Goal: Information Seeking & Learning: Learn about a topic

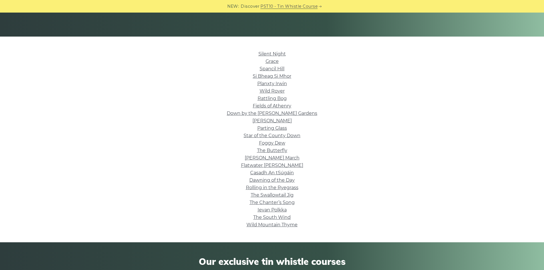
scroll to position [114, 0]
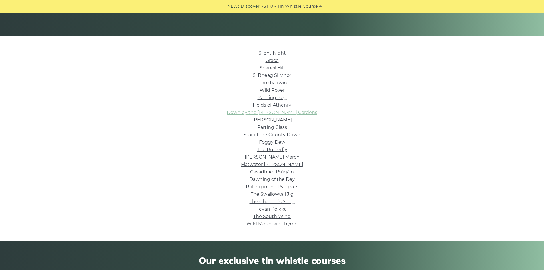
click at [293, 112] on link "Down by the Sally Gardens" at bounding box center [272, 112] width 91 height 5
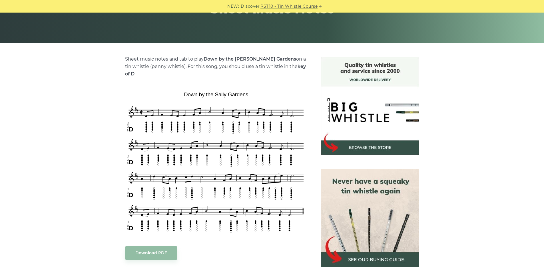
scroll to position [114, 0]
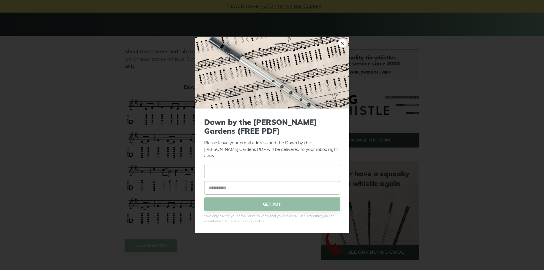
click at [282, 168] on input "text" at bounding box center [272, 171] width 136 height 13
type input "****"
click at [263, 189] on input "email" at bounding box center [272, 187] width 136 height 13
type input "**********"
click at [248, 201] on span "GET PDF" at bounding box center [272, 203] width 136 height 13
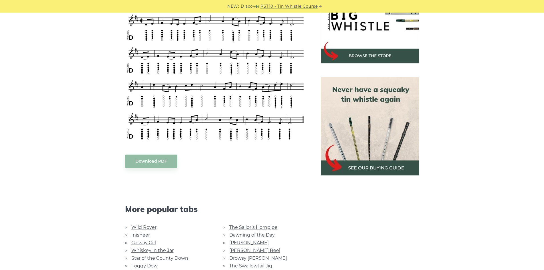
scroll to position [200, 0]
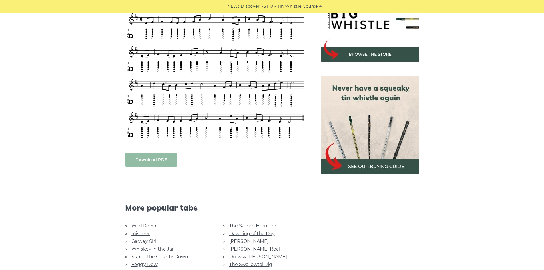
click at [167, 153] on link "Download PDF" at bounding box center [151, 159] width 52 height 13
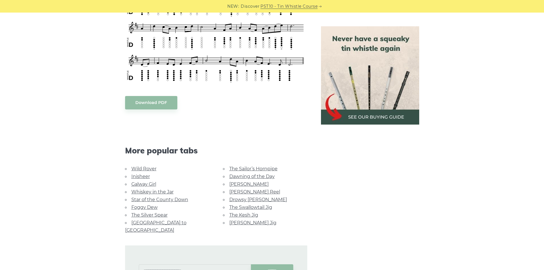
click at [163, 212] on link "The Silver Spear" at bounding box center [149, 214] width 36 height 5
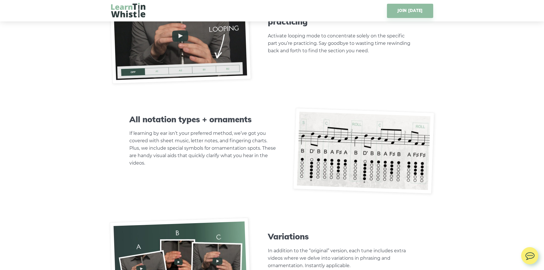
scroll to position [1856, 0]
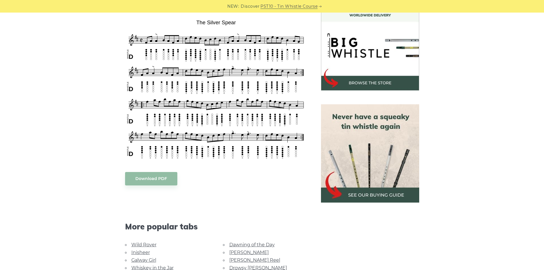
scroll to position [257, 0]
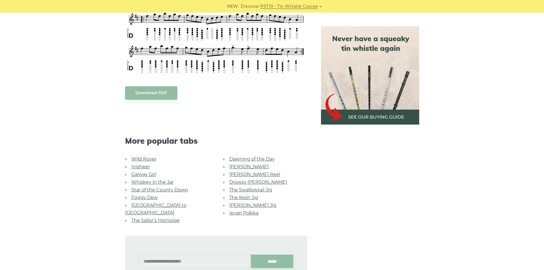
click at [257, 204] on link "[PERSON_NAME] Jig" at bounding box center [252, 204] width 47 height 5
click at [148, 196] on link "Foggy Dew" at bounding box center [144, 197] width 26 height 5
click at [139, 166] on link "Inisheer" at bounding box center [140, 166] width 19 height 5
click at [156, 218] on link "The Sailor’s Hornpipe" at bounding box center [155, 220] width 48 height 5
click at [238, 172] on link "[PERSON_NAME] Reel" at bounding box center [254, 174] width 51 height 5
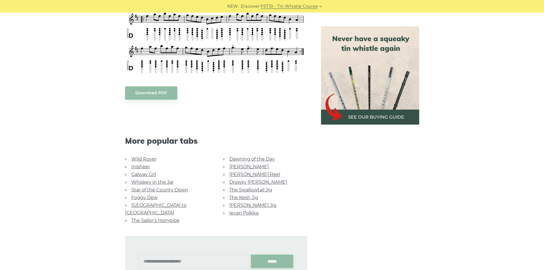
scroll to position [286, 0]
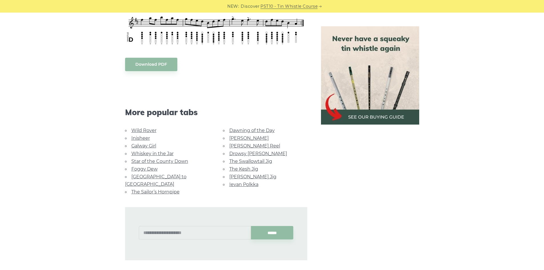
click at [244, 144] on link "[PERSON_NAME] Reel" at bounding box center [254, 145] width 51 height 5
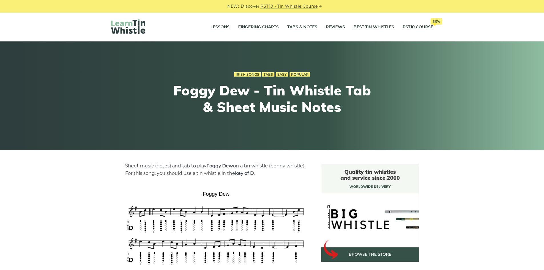
scroll to position [57, 0]
